Goal: Find specific page/section: Find specific page/section

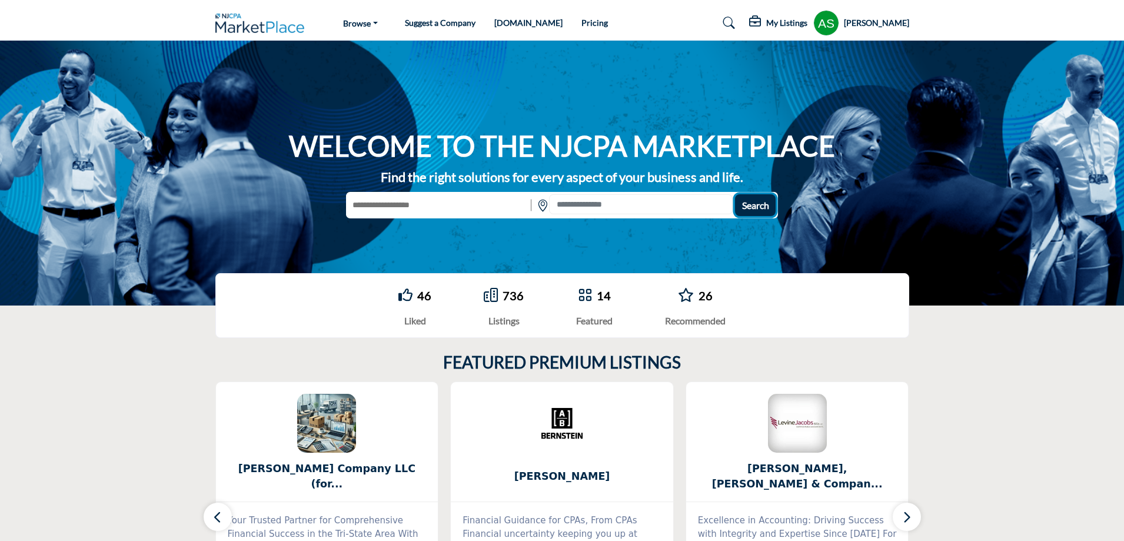
click at [756, 208] on span "Search" at bounding box center [755, 204] width 27 height 11
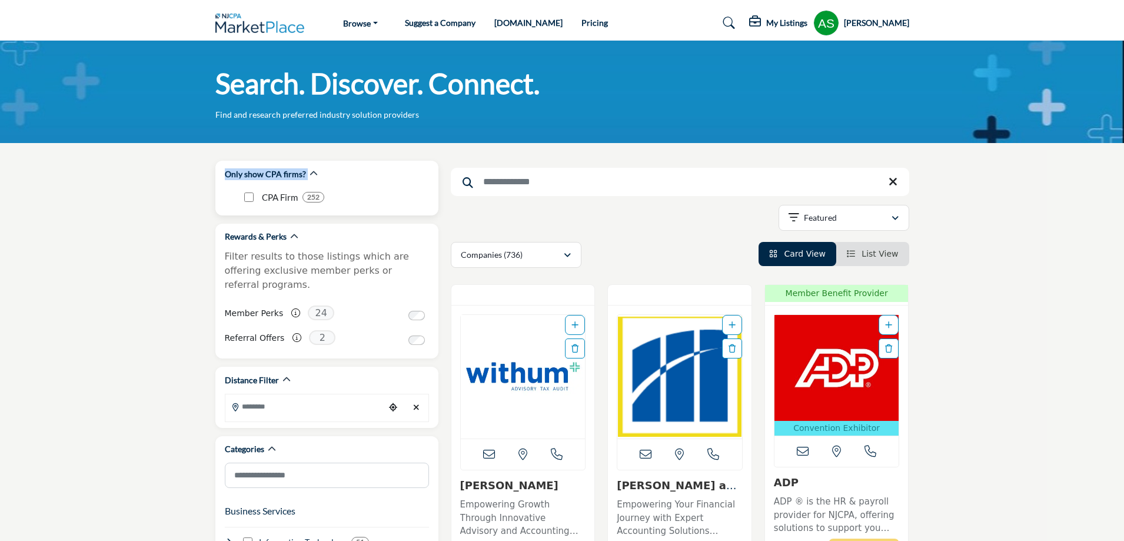
drag, startPoint x: 323, startPoint y: 180, endPoint x: 224, endPoint y: 180, distance: 98.8
click at [225, 180] on div "Only show CPA firms?" at bounding box center [327, 174] width 204 height 12
copy div "Only show CPA firms? CPA Firm 252"
